Goal: Transaction & Acquisition: Purchase product/service

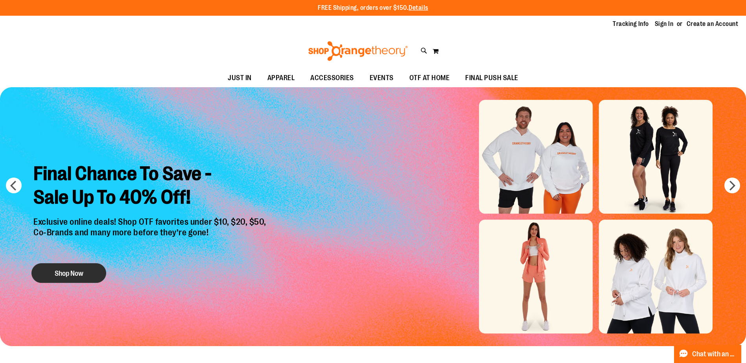
click at [74, 271] on button "Shop Now" at bounding box center [68, 274] width 75 height 20
click at [79, 274] on button "Shop Now" at bounding box center [68, 274] width 75 height 20
click at [65, 276] on button "Shop Now" at bounding box center [68, 274] width 75 height 20
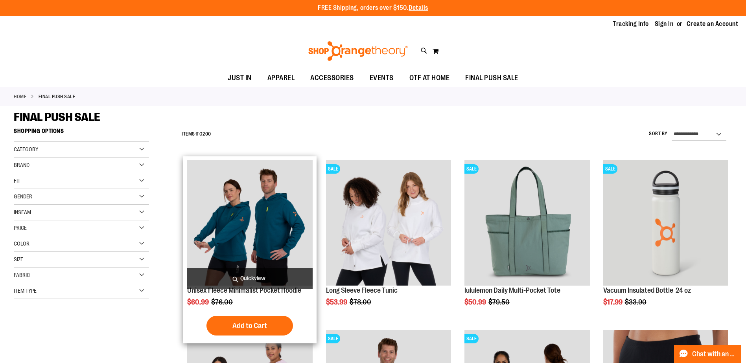
click at [279, 221] on img "product" at bounding box center [249, 222] width 125 height 125
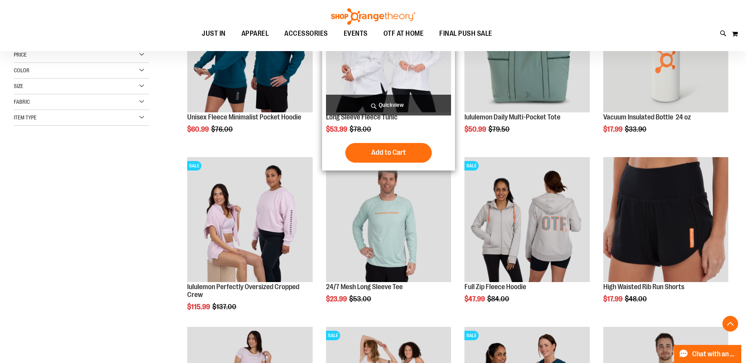
scroll to position [196, 0]
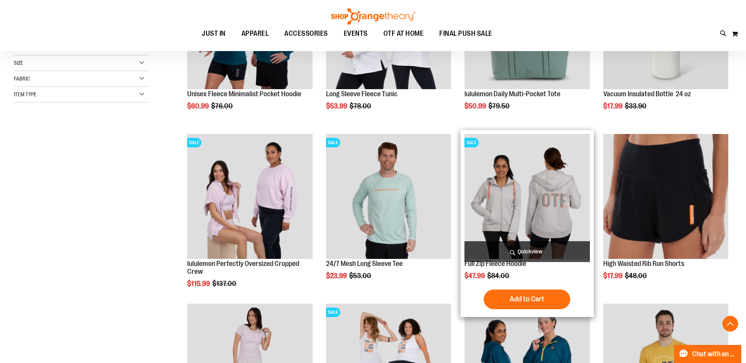
click at [518, 206] on img "product" at bounding box center [527, 196] width 125 height 125
click at [538, 200] on img "product" at bounding box center [527, 196] width 125 height 125
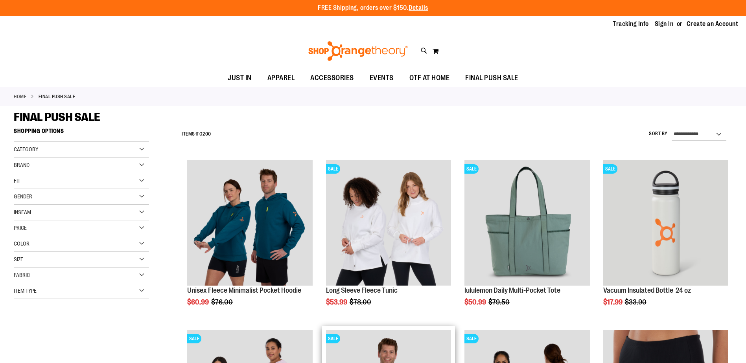
scroll to position [197, 0]
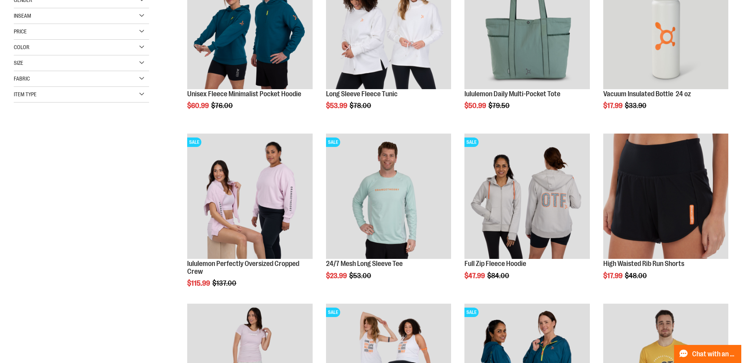
click at [107, 68] on div "Size" at bounding box center [81, 63] width 135 height 16
click at [77, 85] on div "XL" at bounding box center [78, 83] width 12 height 12
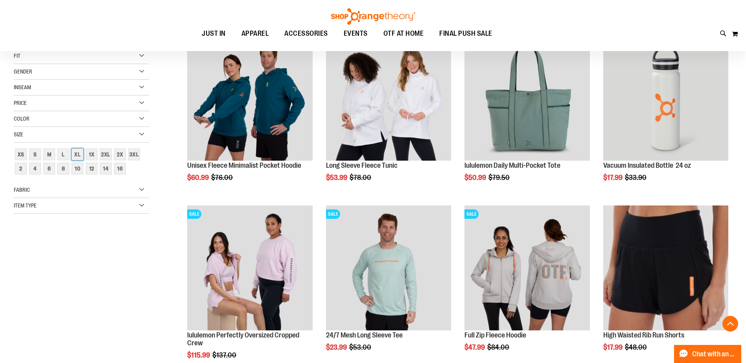
scroll to position [124, 0]
click at [109, 72] on div "Gender" at bounding box center [81, 73] width 135 height 16
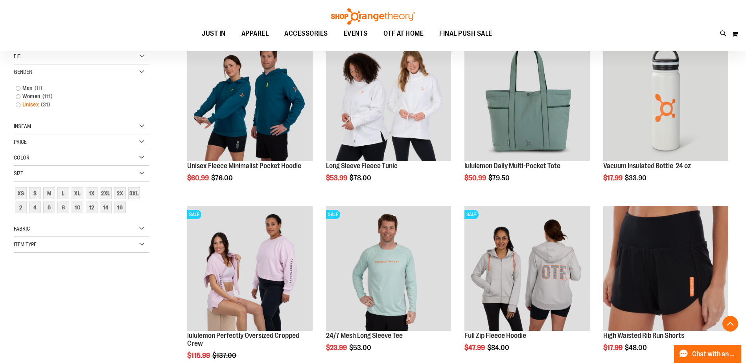
click at [19, 105] on link "Unisex 31 items" at bounding box center [77, 105] width 130 height 8
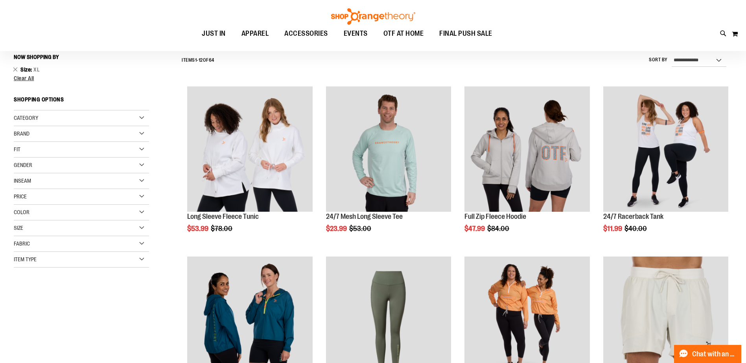
scroll to position [73, 0]
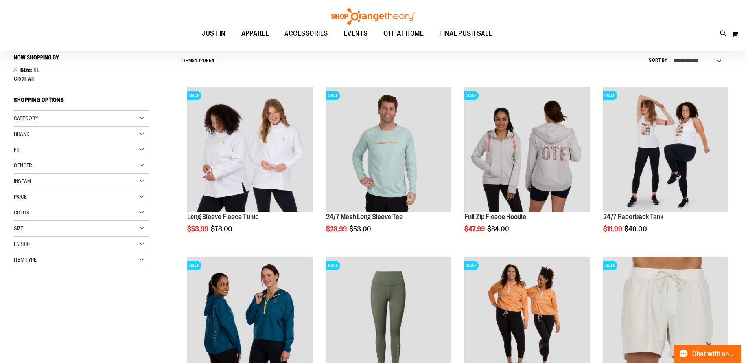
click at [63, 164] on div "Gender" at bounding box center [81, 166] width 135 height 16
click at [17, 182] on link "Men 6 items" at bounding box center [77, 182] width 130 height 8
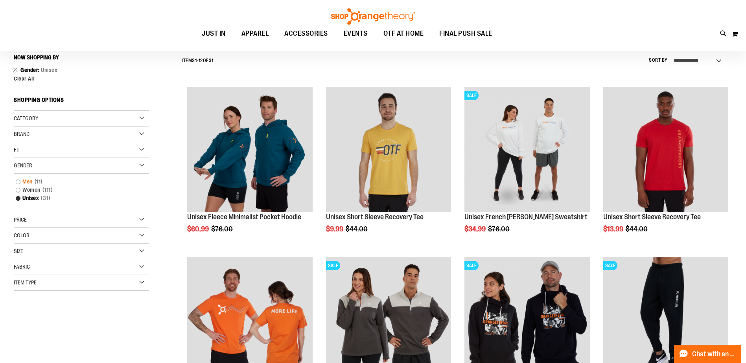
click at [17, 182] on link "Men 11 items" at bounding box center [77, 182] width 130 height 8
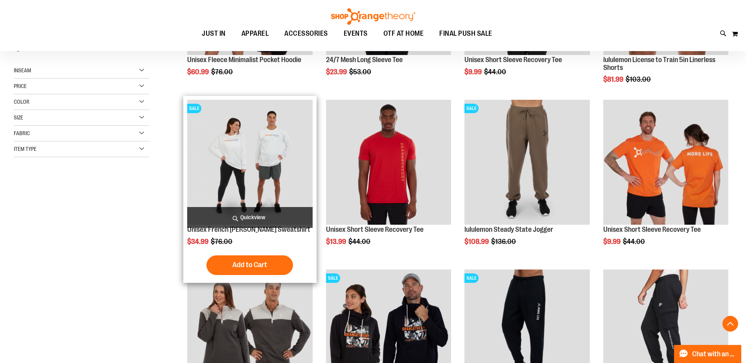
scroll to position [270, 0]
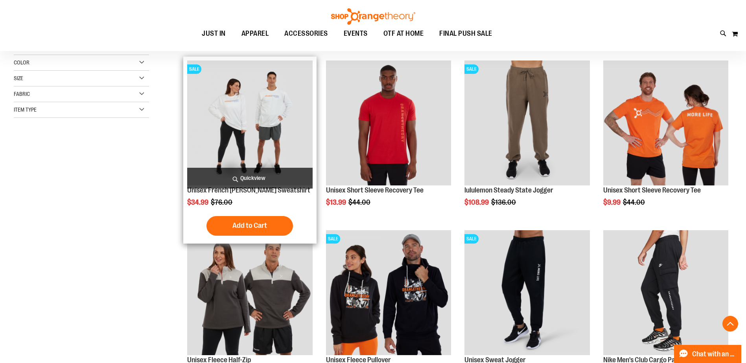
scroll to position [309, 0]
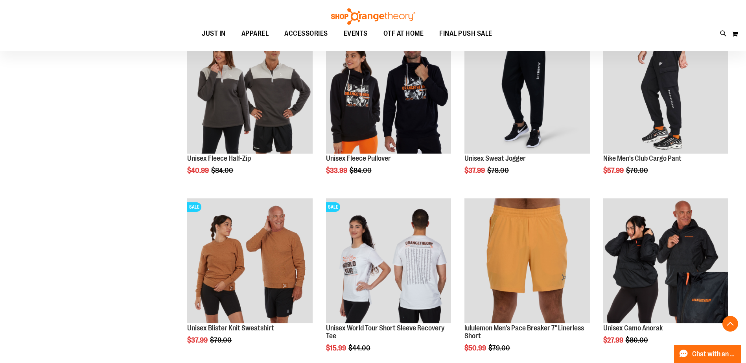
scroll to position [511, 0]
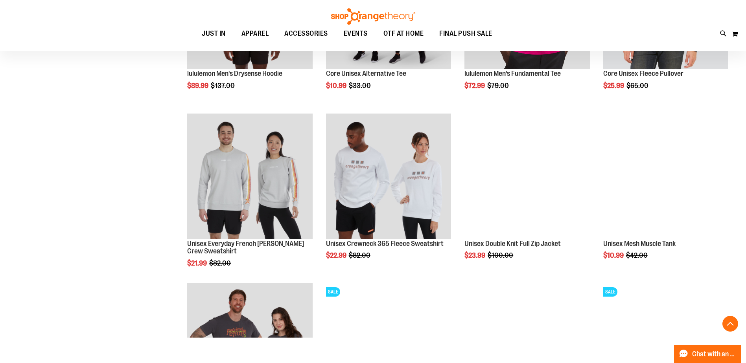
scroll to position [1062, 0]
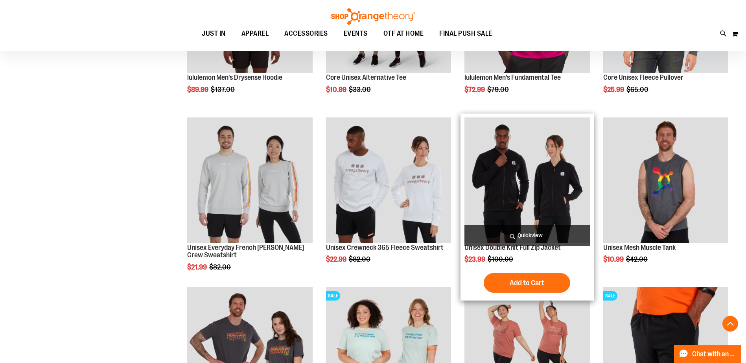
click at [564, 181] on img "product" at bounding box center [527, 180] width 125 height 125
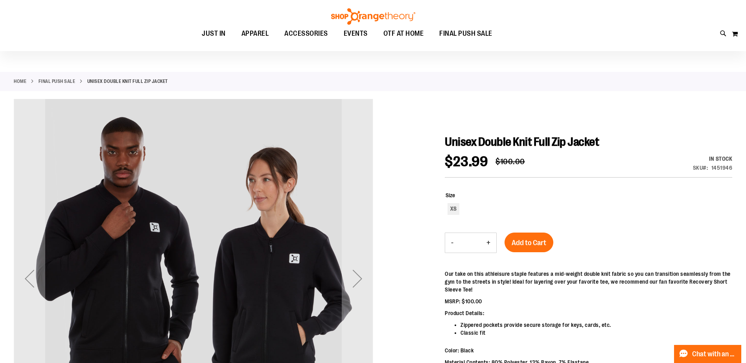
scroll to position [40, 0]
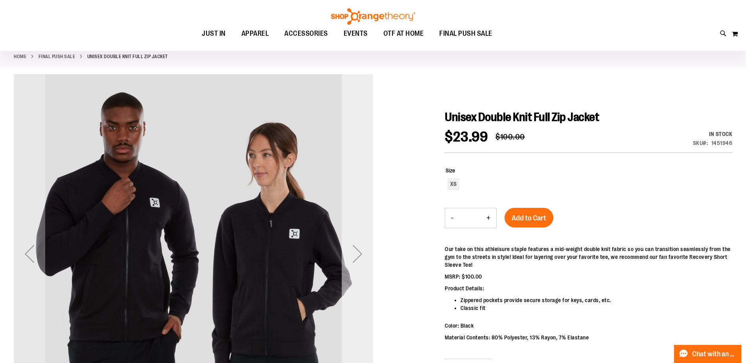
click at [354, 256] on div "Next" at bounding box center [357, 253] width 31 height 31
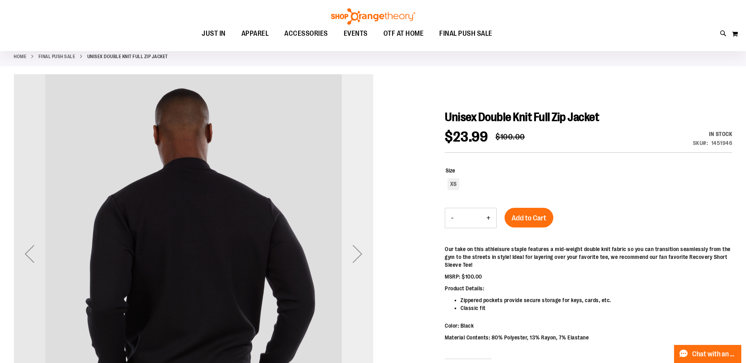
click at [354, 256] on div "Next" at bounding box center [357, 253] width 31 height 31
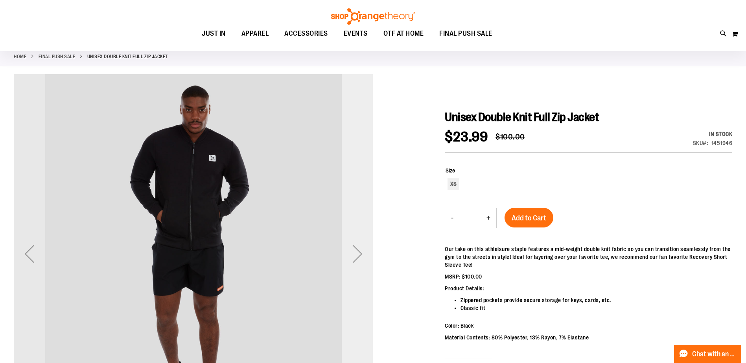
click at [354, 256] on div "Next" at bounding box center [357, 253] width 31 height 31
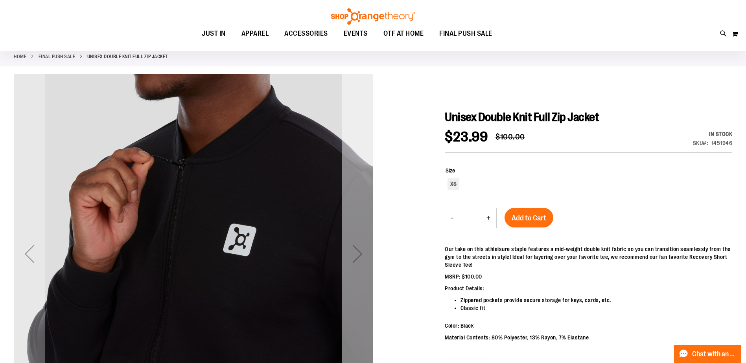
click at [354, 256] on div "Next" at bounding box center [357, 253] width 31 height 31
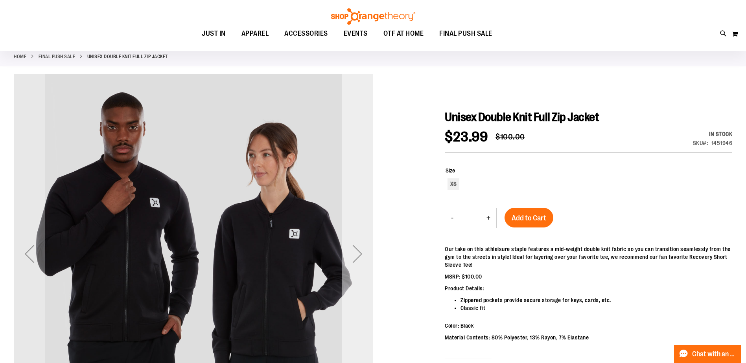
click at [354, 256] on div "Next" at bounding box center [357, 253] width 31 height 31
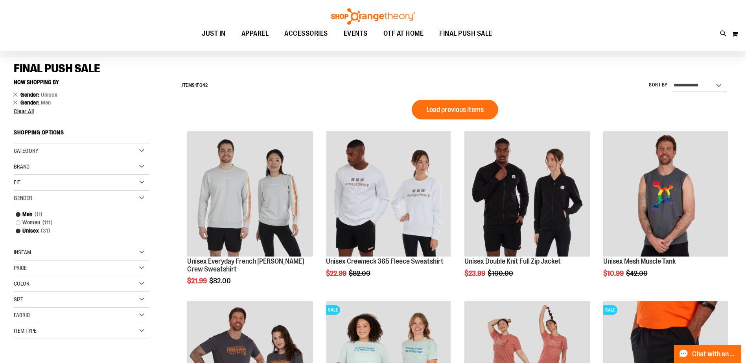
scroll to position [0, 0]
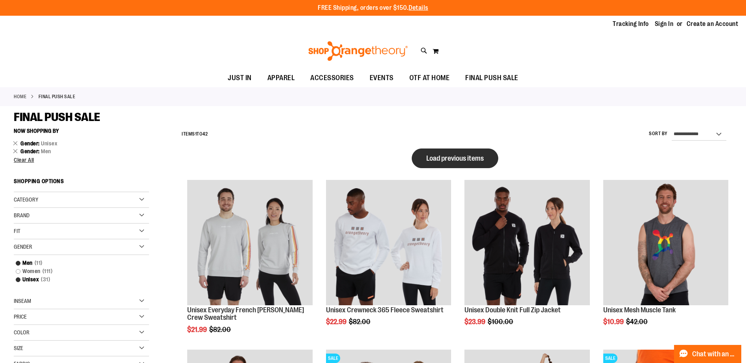
click at [448, 157] on span "Load previous items" at bounding box center [454, 159] width 57 height 8
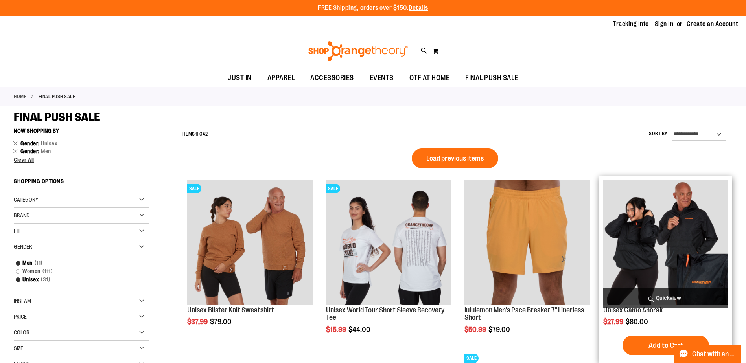
click at [662, 244] on img "product" at bounding box center [665, 242] width 125 height 125
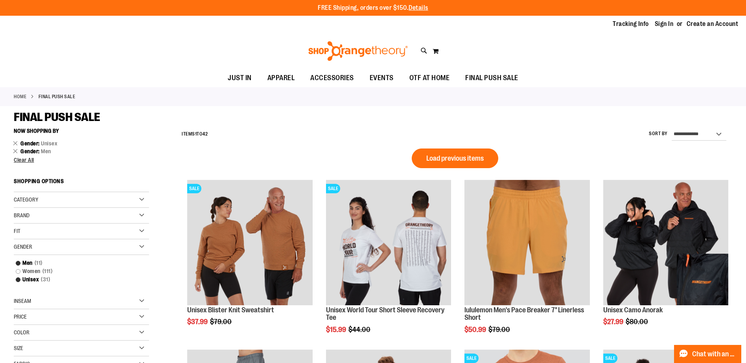
click at [469, 155] on span "Load previous items" at bounding box center [454, 159] width 57 height 8
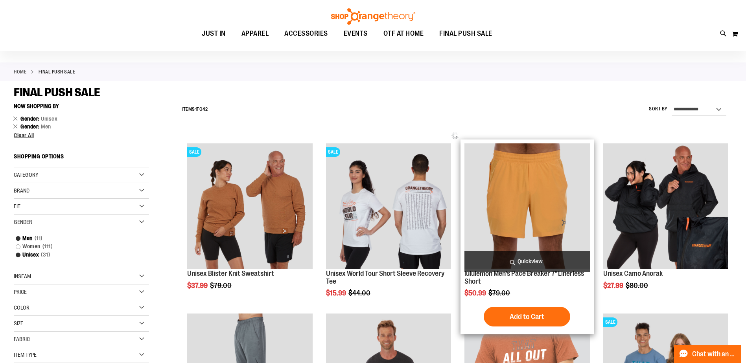
scroll to position [78, 0]
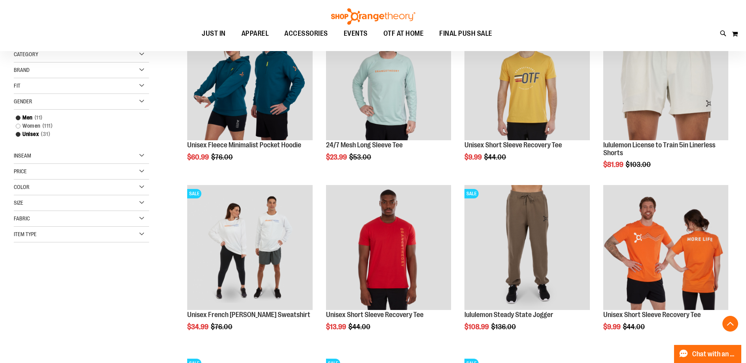
scroll to position [236, 0]
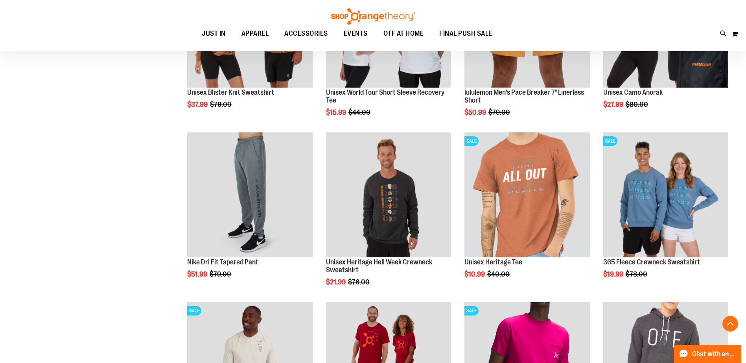
scroll to position [826, 0]
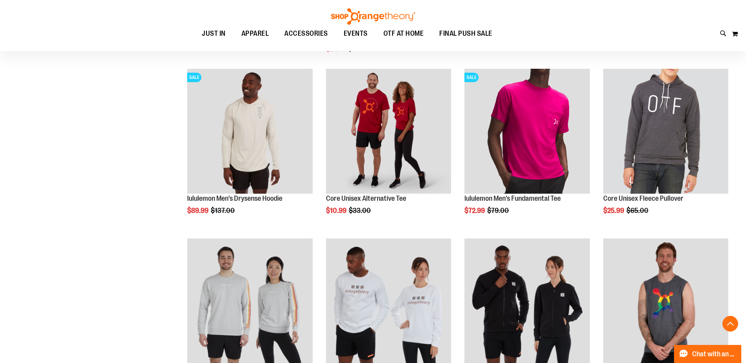
scroll to position [944, 0]
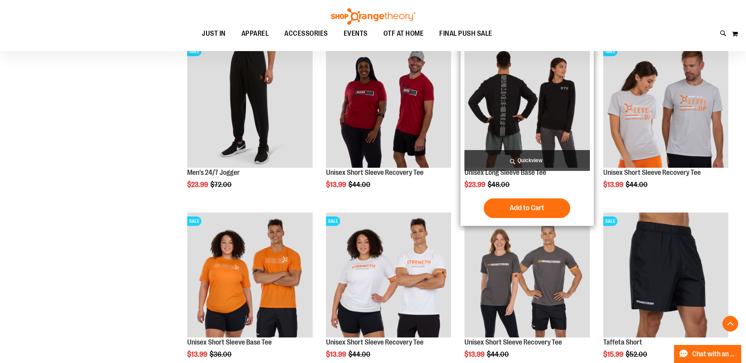
scroll to position [1494, 0]
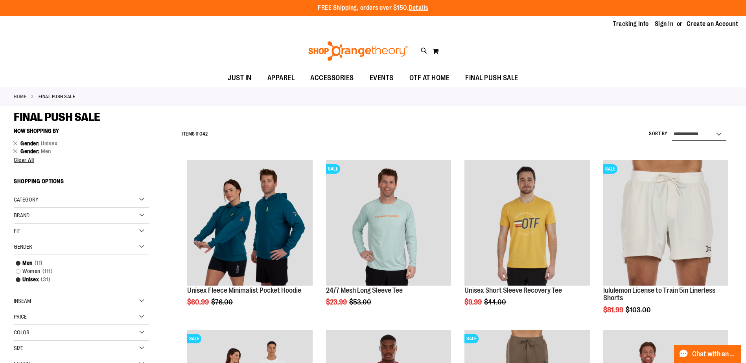
click at [687, 131] on select "**********" at bounding box center [699, 134] width 55 height 13
click at [355, 127] on div "**********" at bounding box center [455, 134] width 555 height 20
click at [15, 150] on link "Remove This Item" at bounding box center [15, 151] width 5 height 8
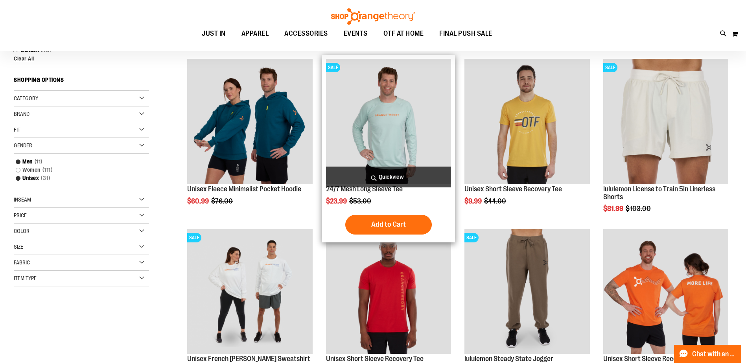
scroll to position [124, 0]
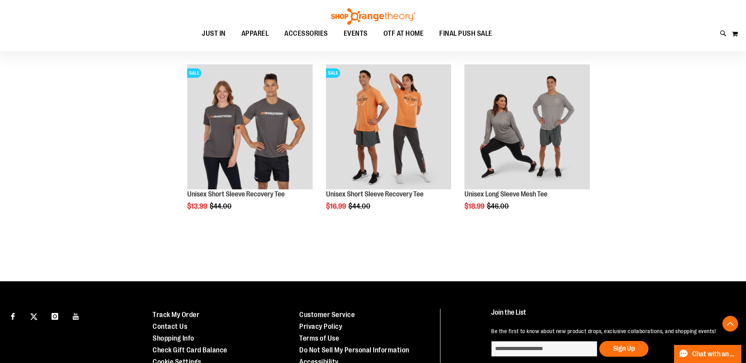
scroll to position [832, 0]
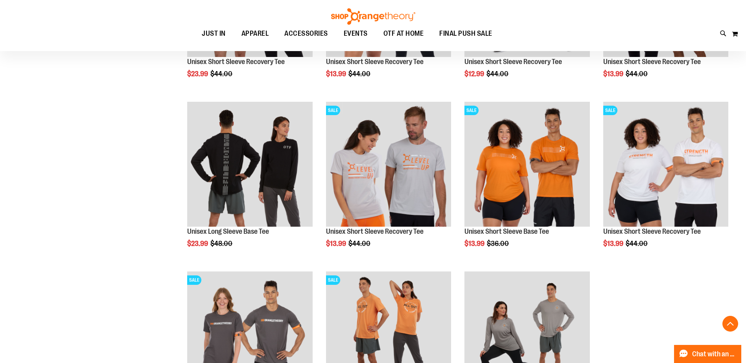
scroll to position [590, 0]
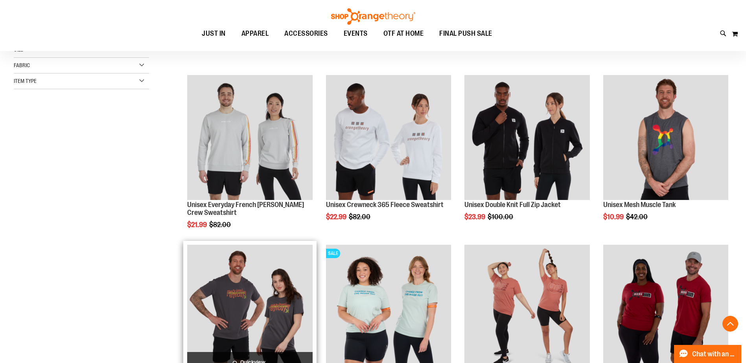
scroll to position [39, 0]
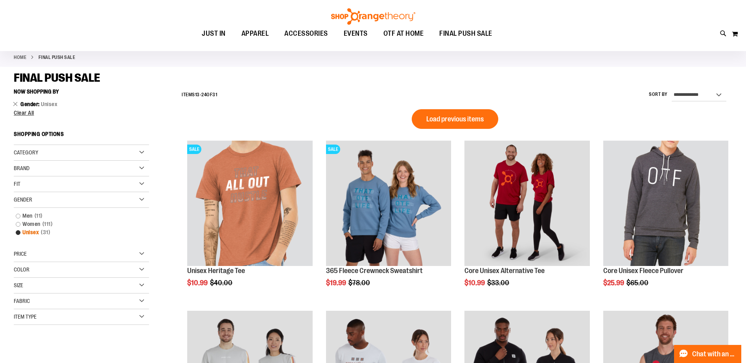
click at [20, 234] on link "Unisex 31 items" at bounding box center [77, 233] width 130 height 8
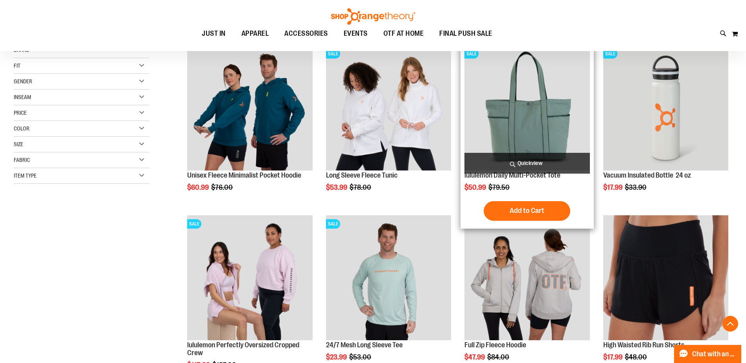
scroll to position [152, 0]
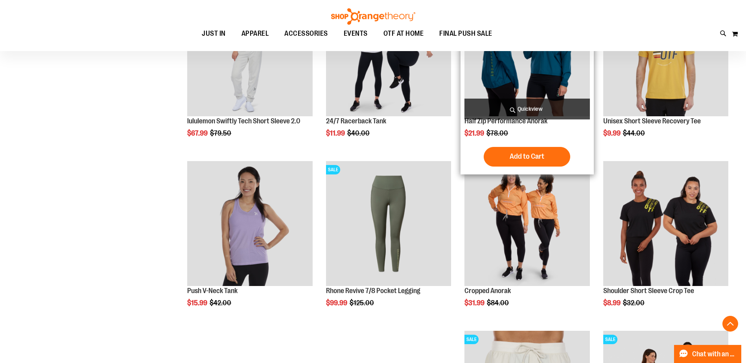
scroll to position [545, 0]
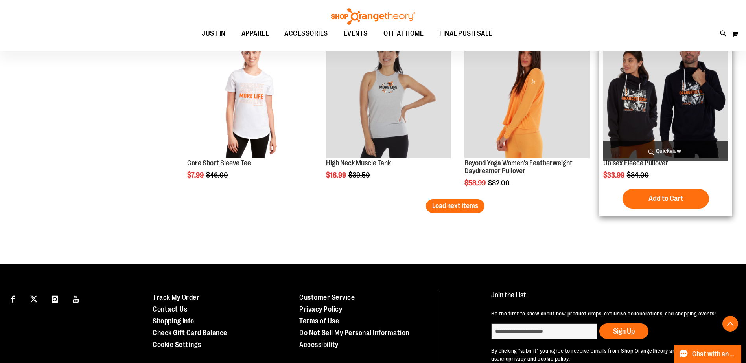
scroll to position [1489, 0]
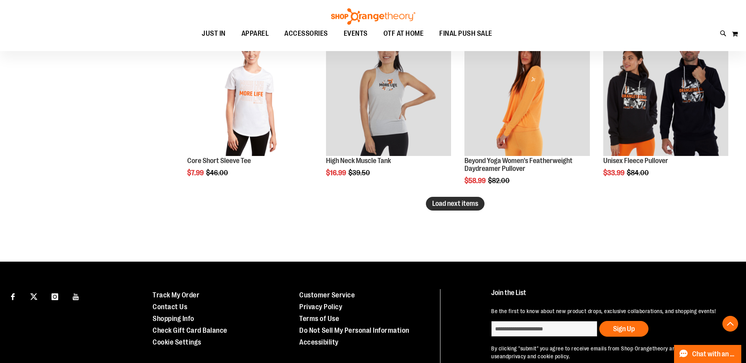
click at [443, 207] on span "Load next items" at bounding box center [455, 204] width 46 height 8
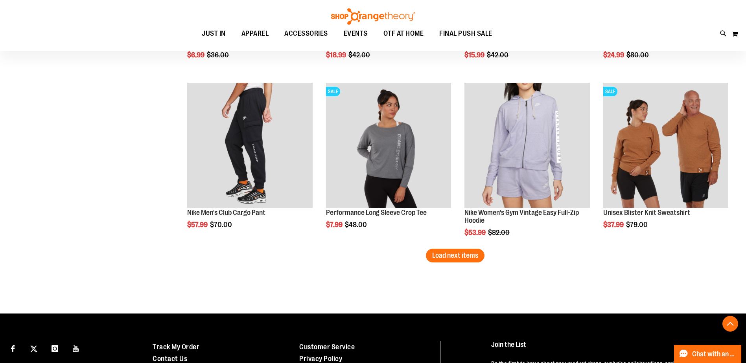
scroll to position [1961, 0]
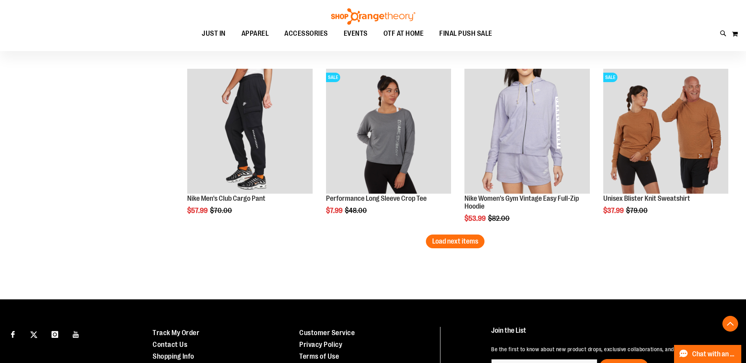
click at [445, 241] on span "Load next items" at bounding box center [455, 242] width 46 height 8
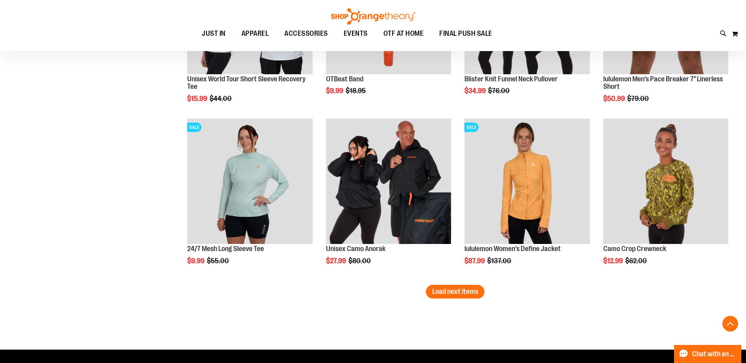
scroll to position [2433, 0]
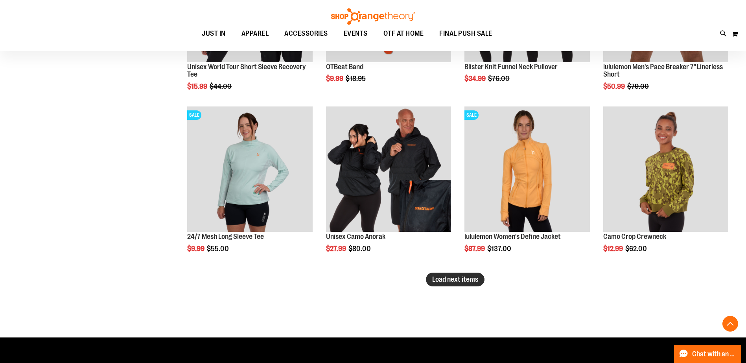
click at [462, 279] on span "Load next items" at bounding box center [455, 280] width 46 height 8
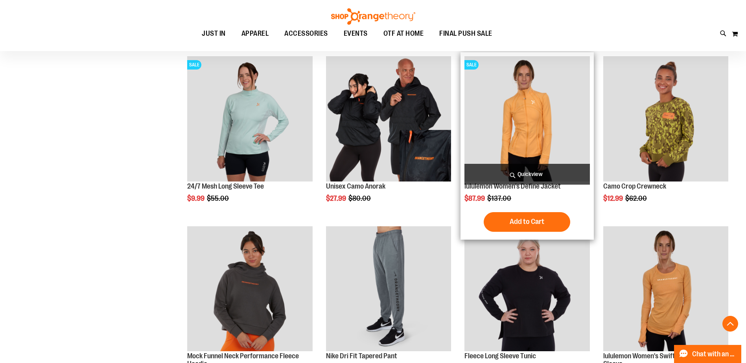
scroll to position [2551, 0]
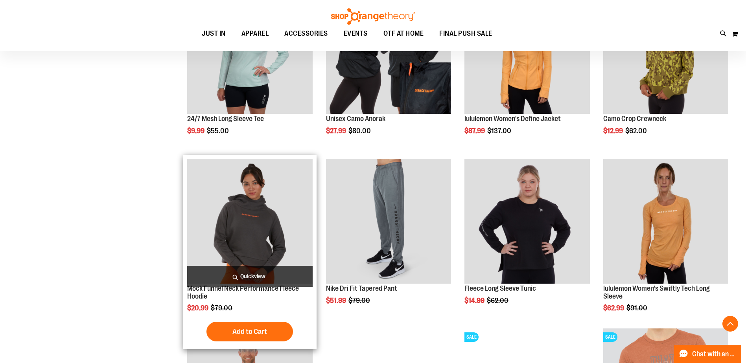
click at [258, 220] on img "product" at bounding box center [249, 221] width 125 height 125
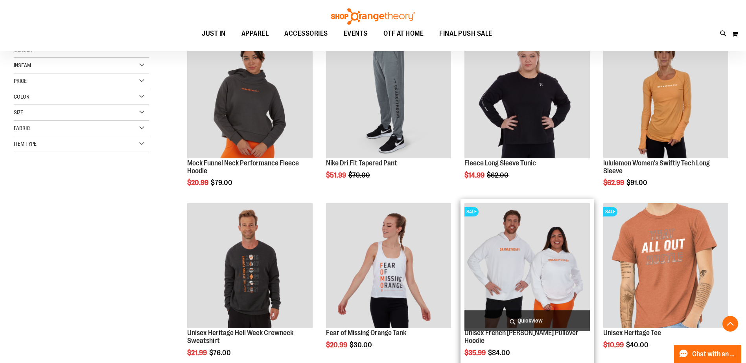
scroll to position [135, 0]
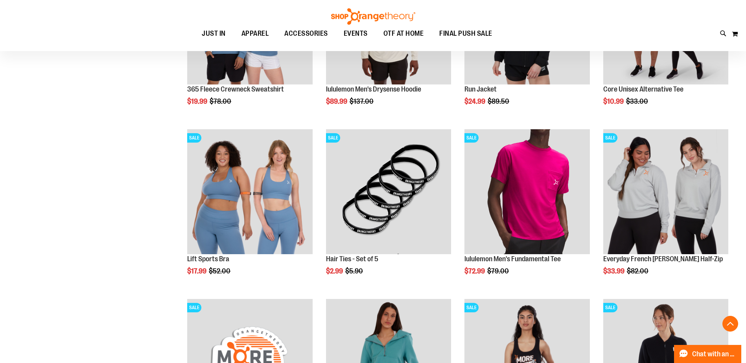
scroll to position [607, 0]
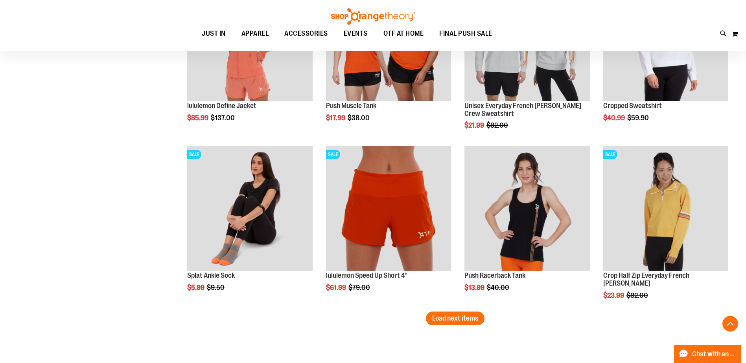
scroll to position [1433, 0]
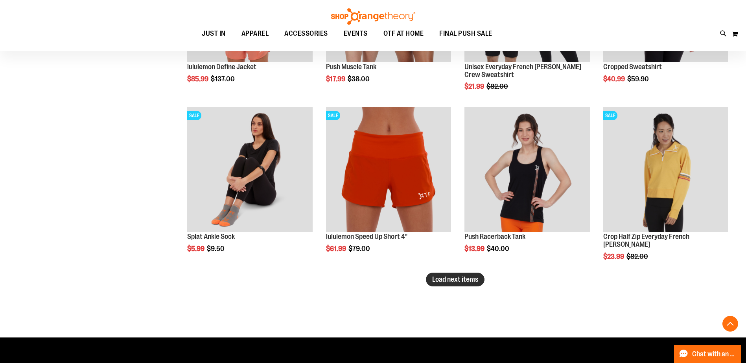
click at [454, 285] on button "Load next items" at bounding box center [455, 280] width 59 height 14
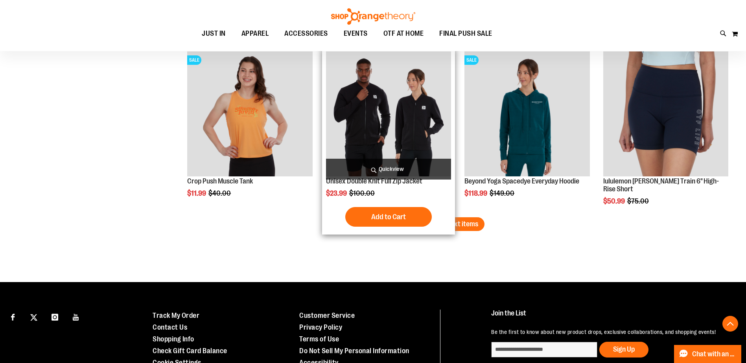
scroll to position [2023, 0]
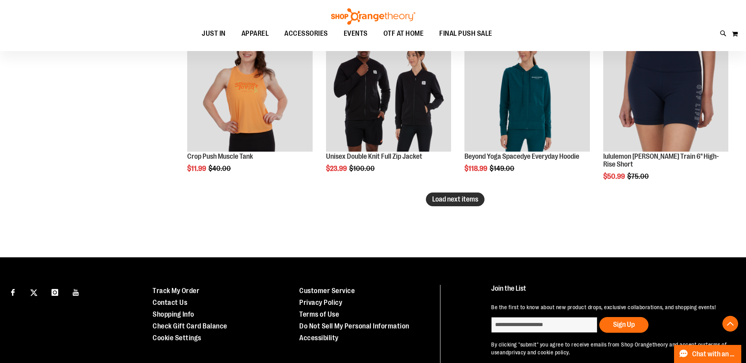
click at [438, 196] on span "Load next items" at bounding box center [455, 200] width 46 height 8
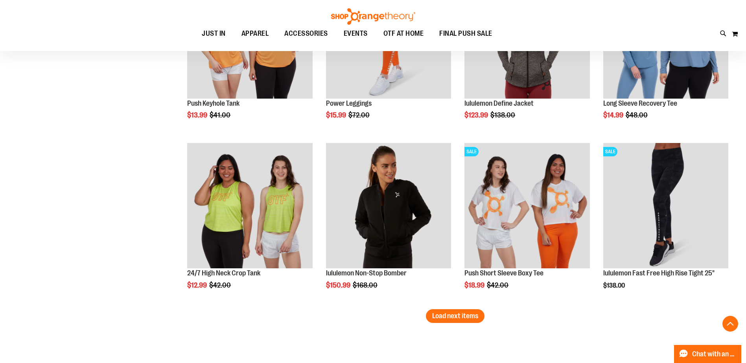
scroll to position [2456, 0]
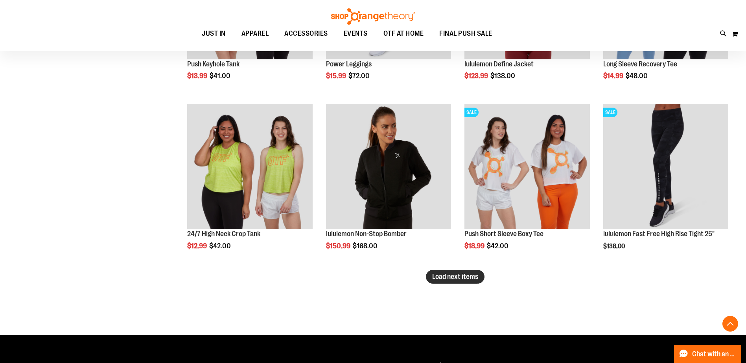
click at [464, 276] on span "Load next items" at bounding box center [455, 277] width 46 height 8
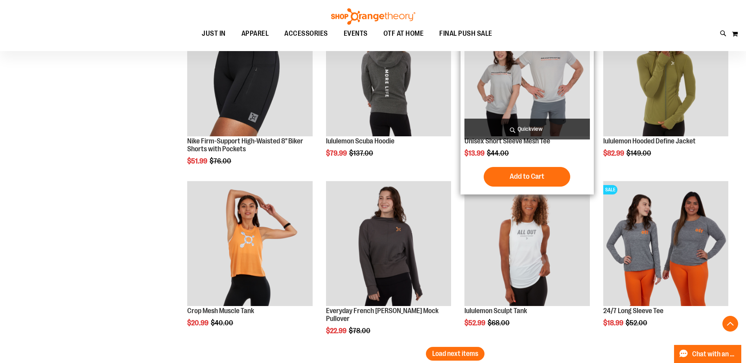
scroll to position [3046, 0]
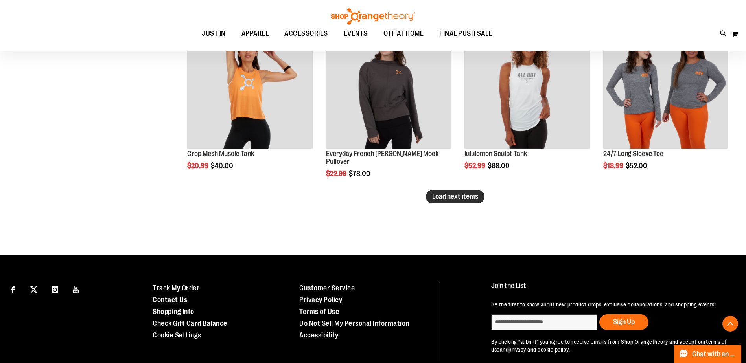
click at [456, 199] on span "Load next items" at bounding box center [455, 197] width 46 height 8
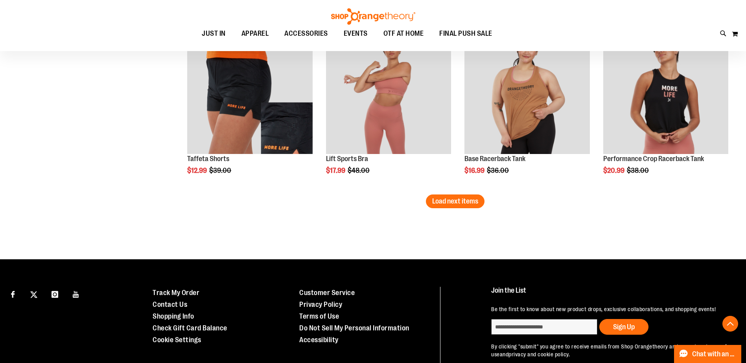
scroll to position [3557, 0]
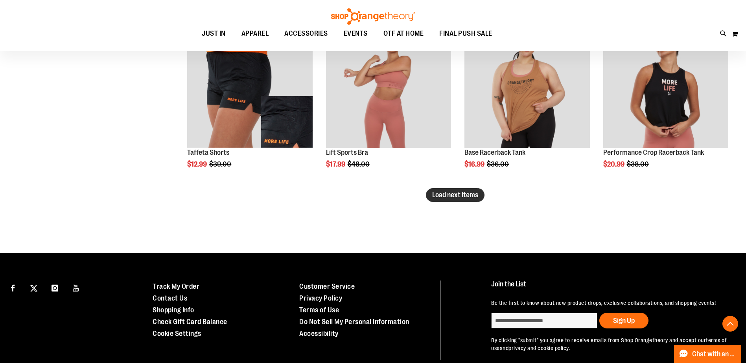
click at [448, 194] on span "Load next items" at bounding box center [455, 195] width 46 height 8
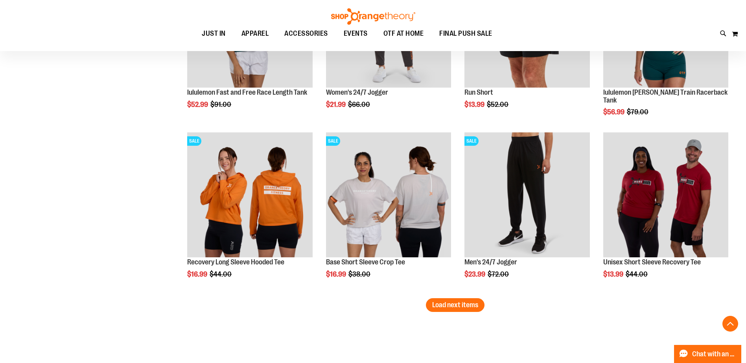
scroll to position [3990, 0]
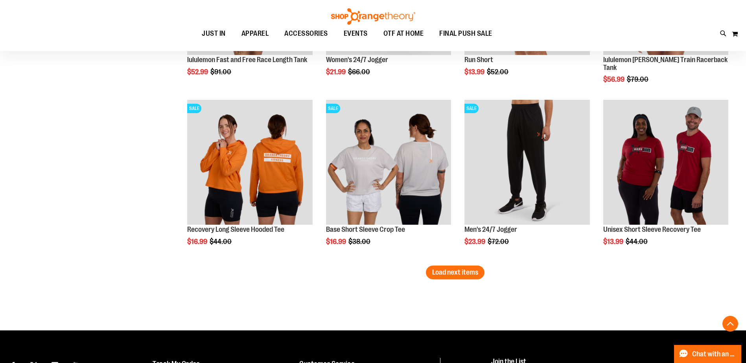
click at [466, 274] on span "Load next items" at bounding box center [455, 273] width 46 height 8
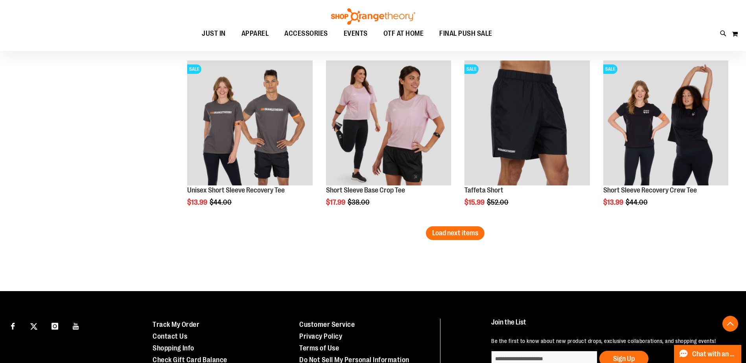
scroll to position [4541, 0]
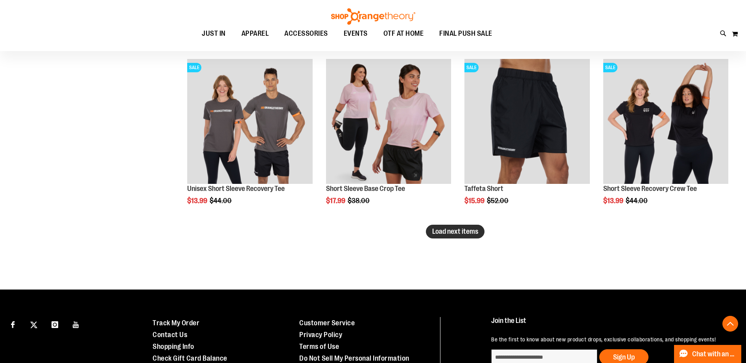
click at [467, 233] on span "Load next items" at bounding box center [455, 232] width 46 height 8
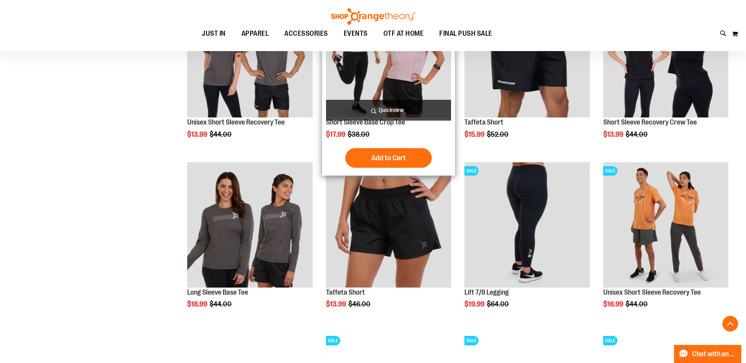
scroll to position [4619, 0]
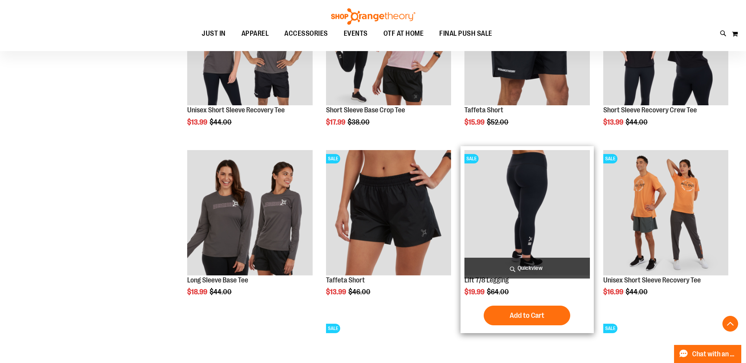
click at [515, 197] on img "product" at bounding box center [527, 212] width 125 height 125
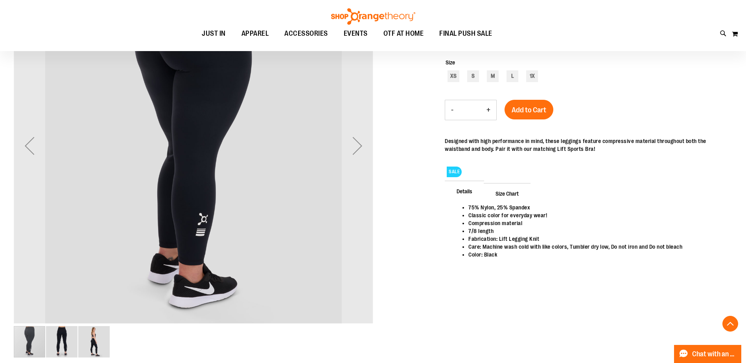
scroll to position [157, 0]
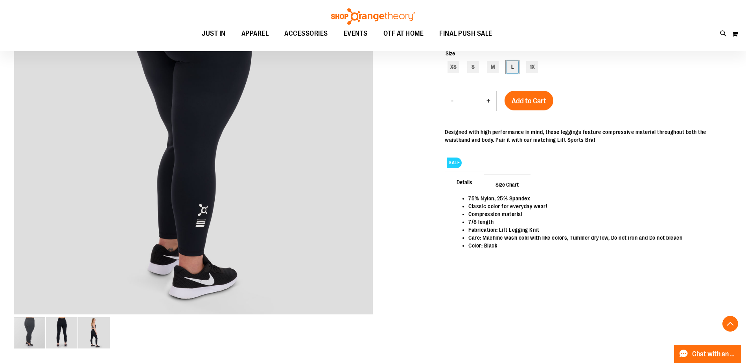
click at [510, 68] on div "L" at bounding box center [513, 67] width 12 height 12
type input "***"
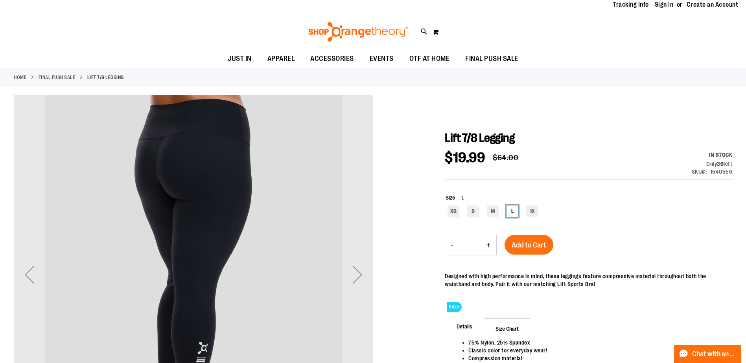
scroll to position [39, 0]
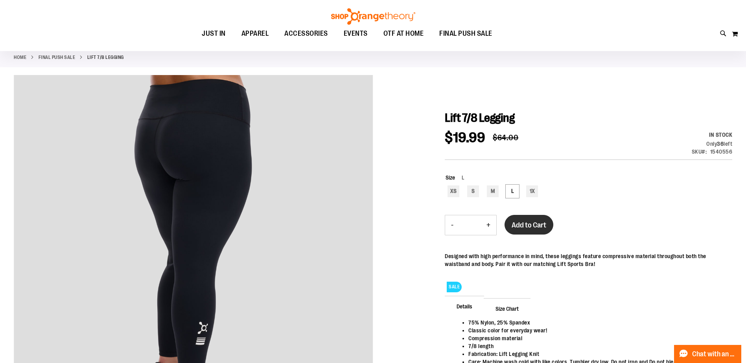
click at [529, 222] on span "Add to Cart" at bounding box center [529, 225] width 35 height 9
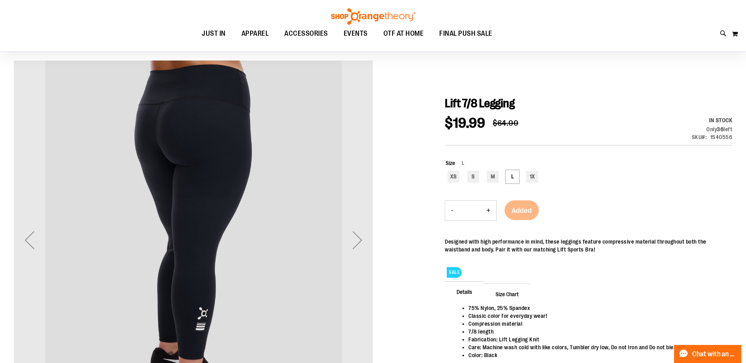
scroll to position [78, 0]
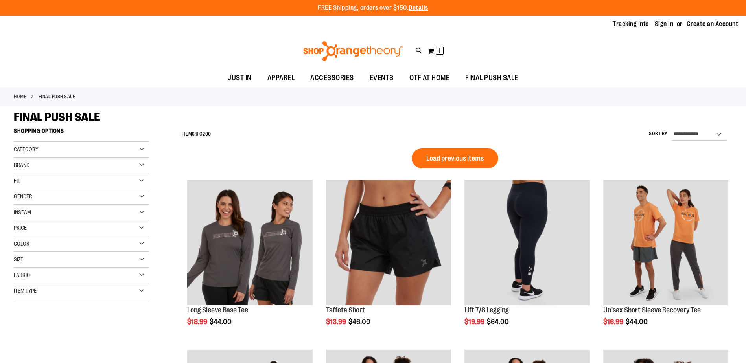
scroll to position [196, 0]
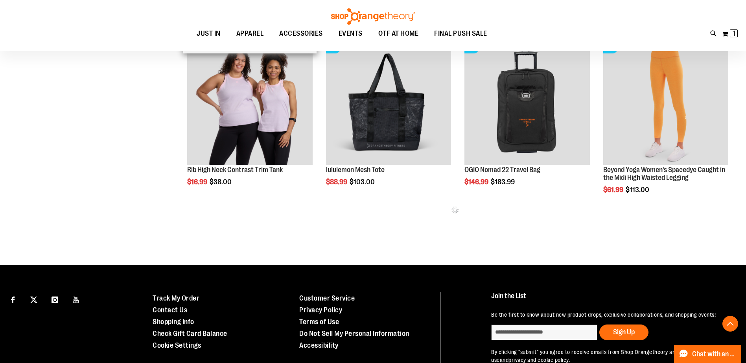
scroll to position [432, 0]
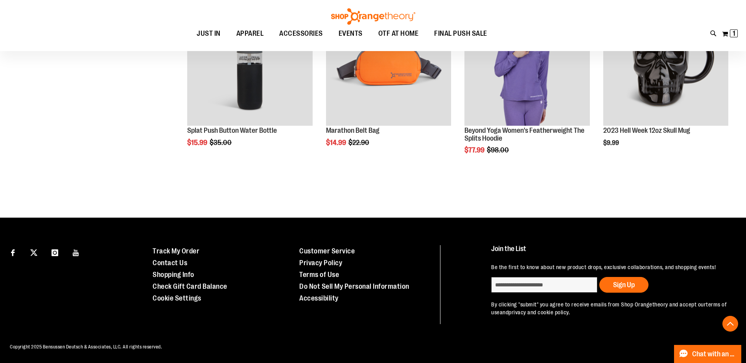
scroll to position [1283, 0]
